Goal: Task Accomplishment & Management: Manage account settings

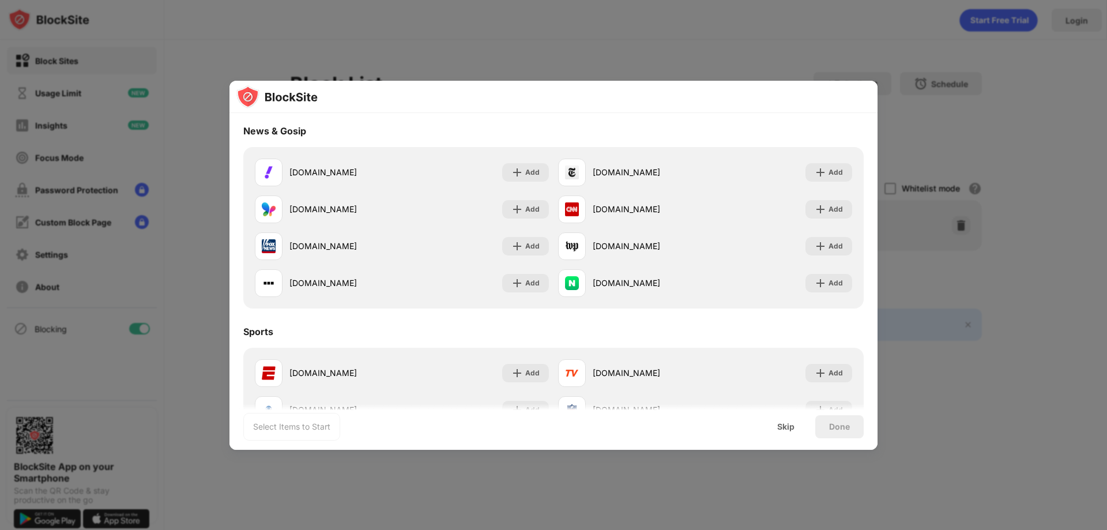
scroll to position [953, 0]
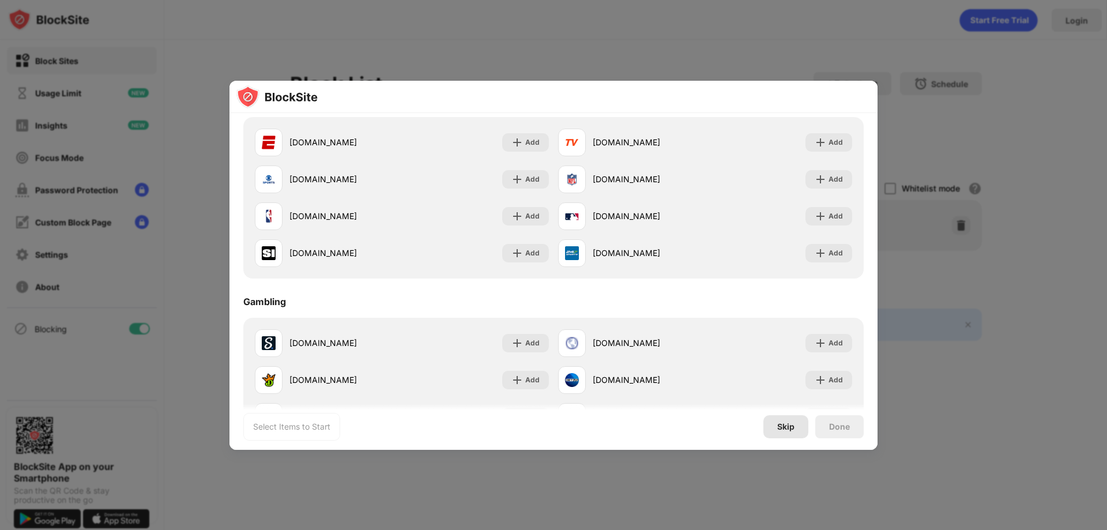
click at [789, 418] on div "Skip" at bounding box center [786, 426] width 45 height 23
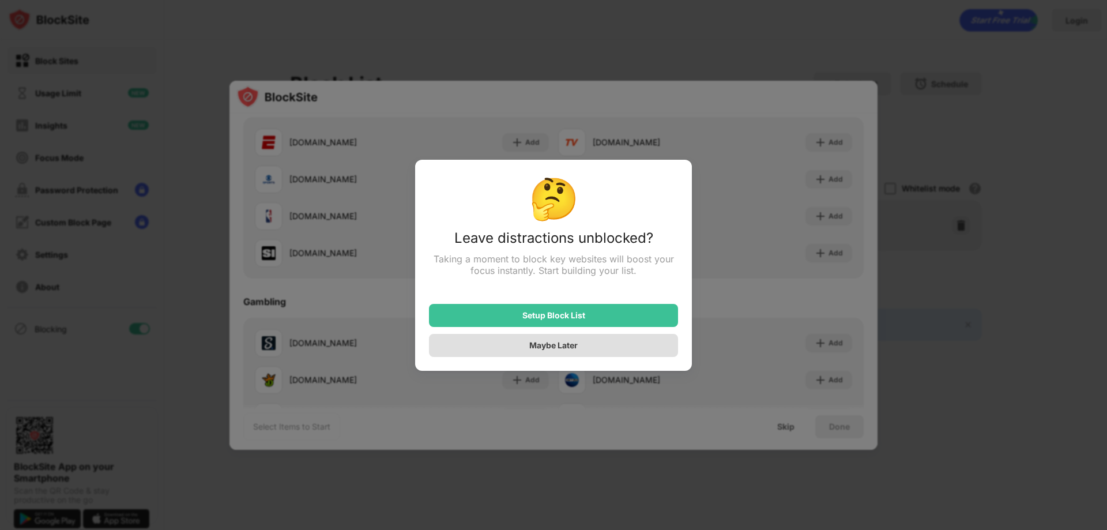
click at [596, 347] on div "Maybe Later" at bounding box center [553, 345] width 249 height 23
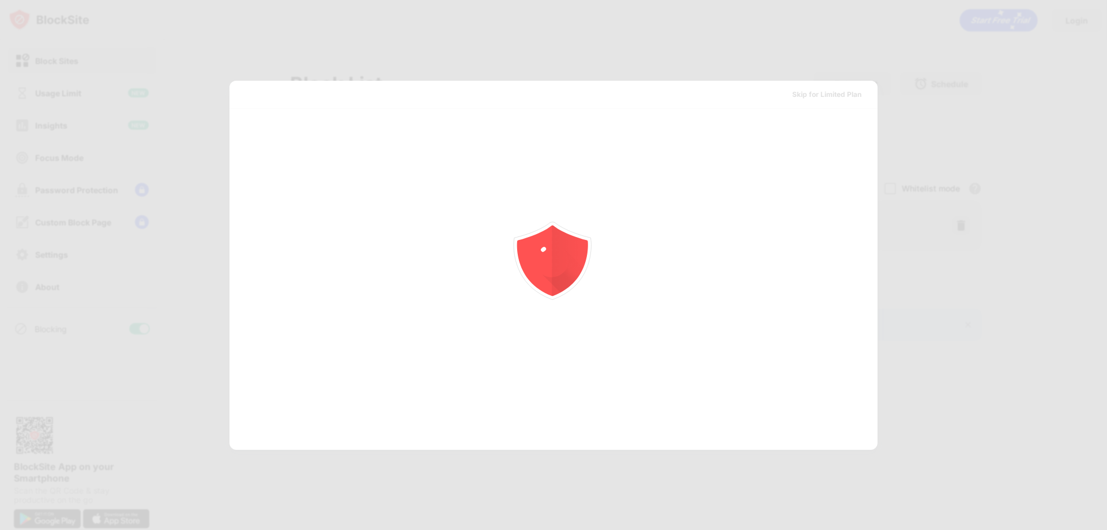
scroll to position [0, 0]
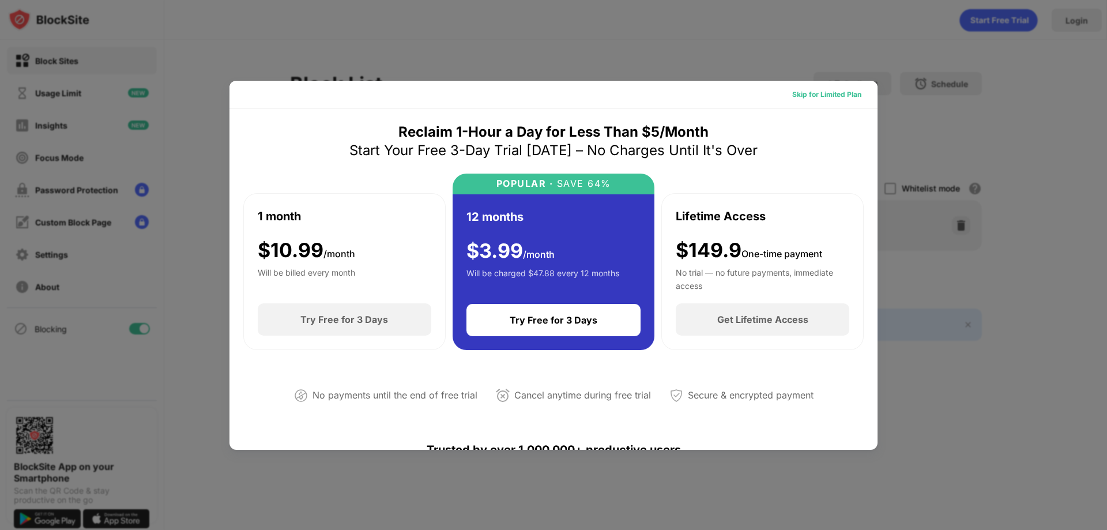
click at [799, 94] on div "Skip for Limited Plan" at bounding box center [826, 95] width 69 height 12
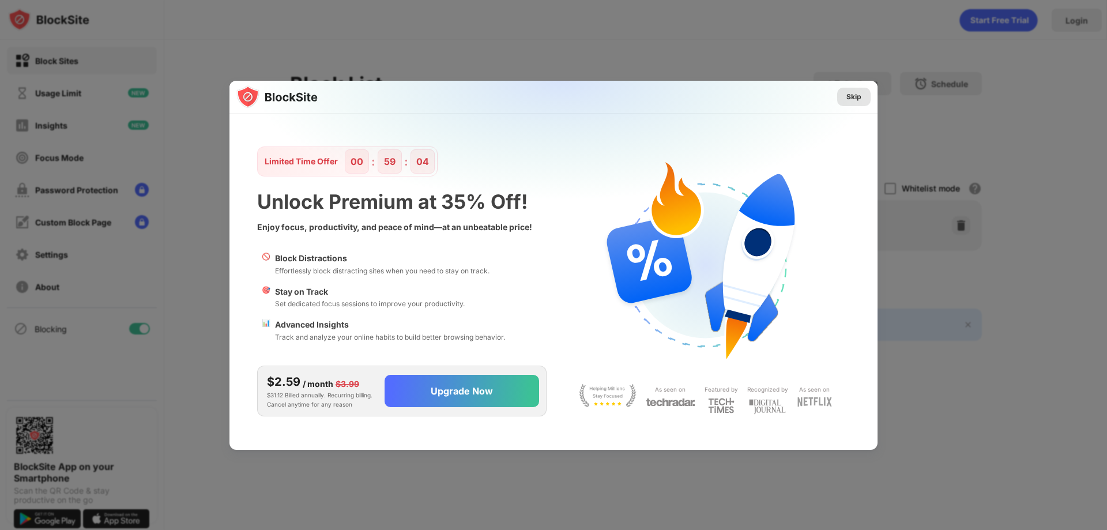
click at [855, 92] on div "Skip" at bounding box center [854, 97] width 15 height 12
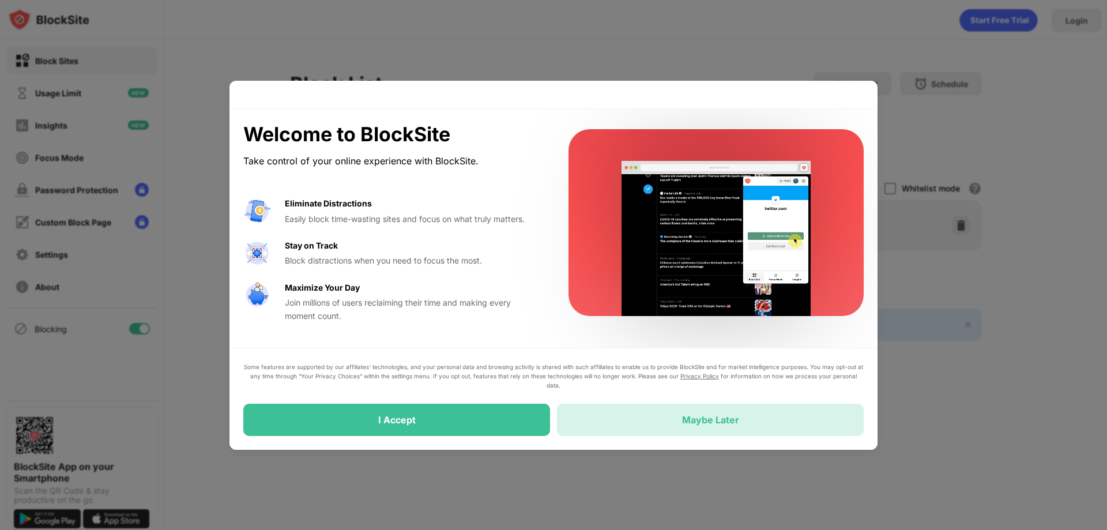
click at [693, 415] on div "Maybe Later" at bounding box center [710, 420] width 57 height 12
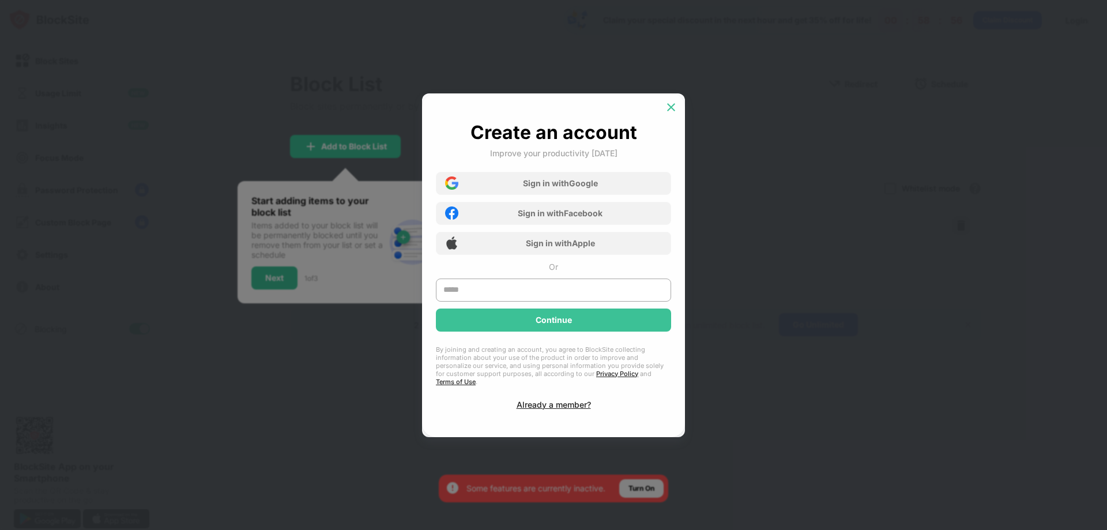
click at [673, 112] on img at bounding box center [672, 108] width 12 height 12
